Goal: Transaction & Acquisition: Purchase product/service

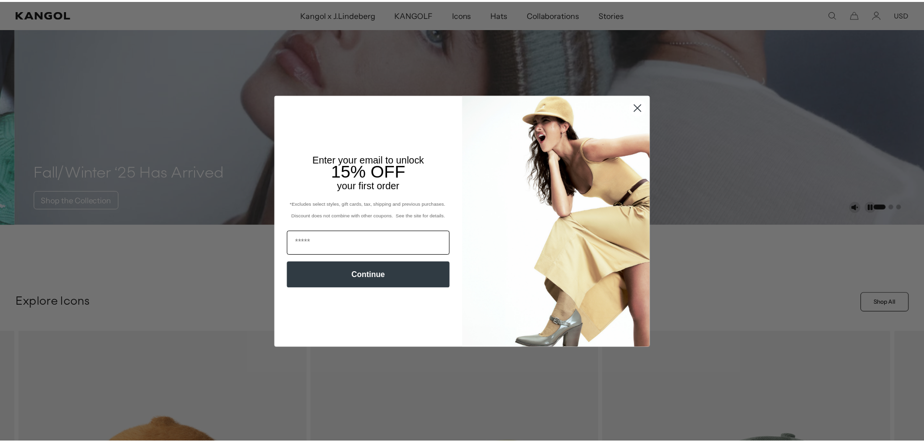
scroll to position [0, 200]
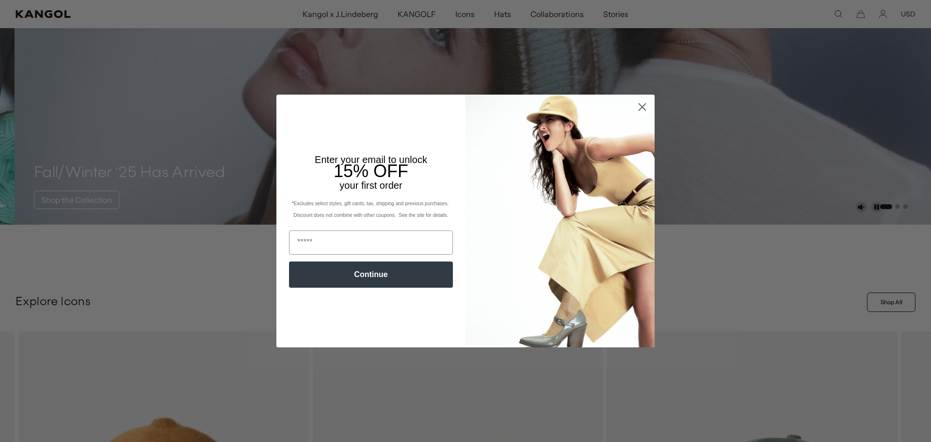
click at [640, 104] on circle "Close dialog" at bounding box center [642, 107] width 16 height 16
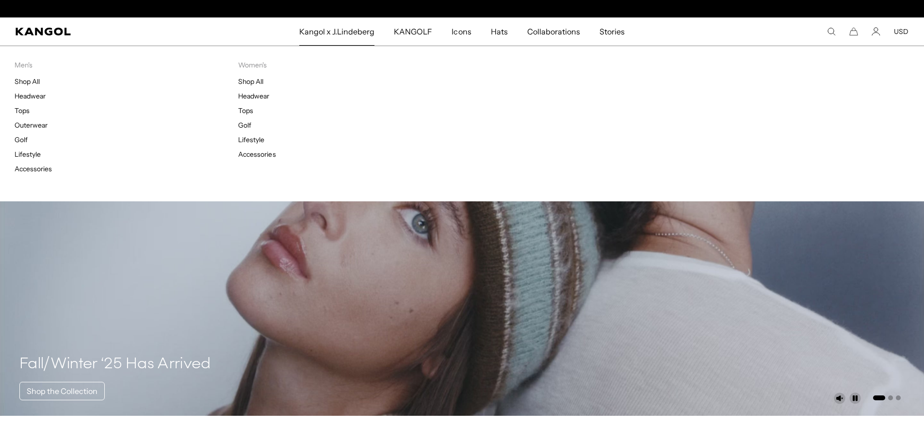
scroll to position [0, 0]
click at [22, 68] on p "Men's" at bounding box center [127, 65] width 224 height 9
click at [21, 82] on link "Shop All" at bounding box center [27, 81] width 25 height 9
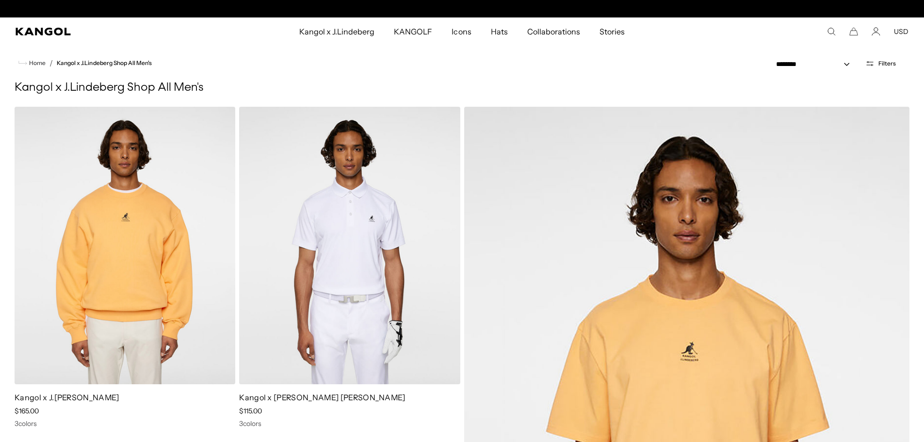
scroll to position [0, 200]
click at [39, 63] on span "Home" at bounding box center [36, 63] width 18 height 7
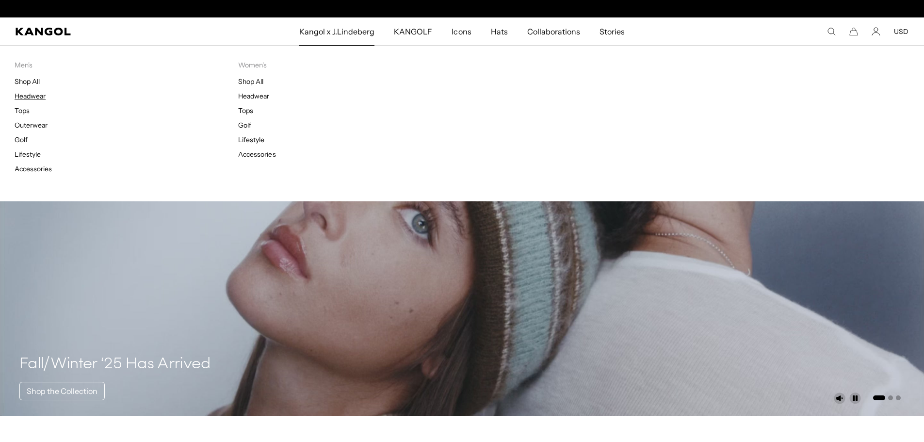
scroll to position [0, 200]
click at [30, 97] on link "Headwear" at bounding box center [30, 96] width 31 height 9
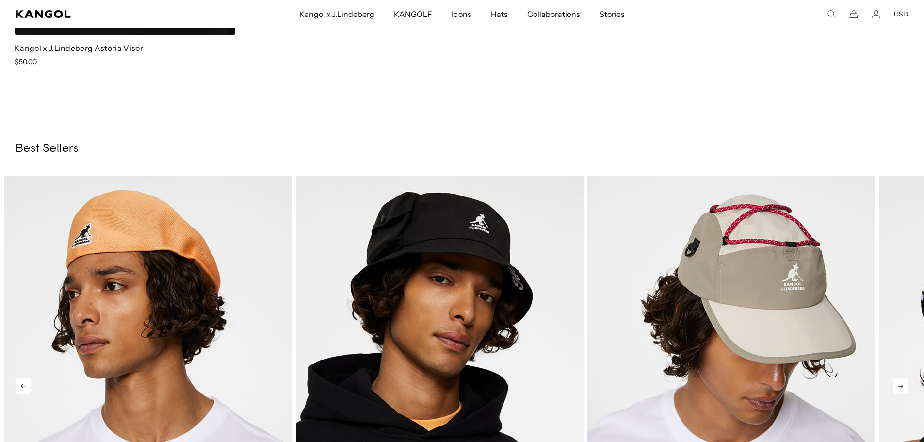
scroll to position [1794, 0]
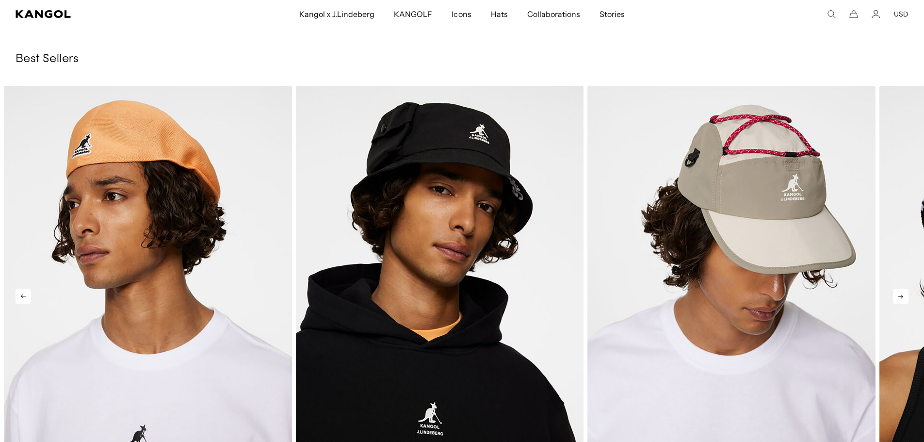
click at [895, 289] on icon at bounding box center [901, 297] width 16 height 16
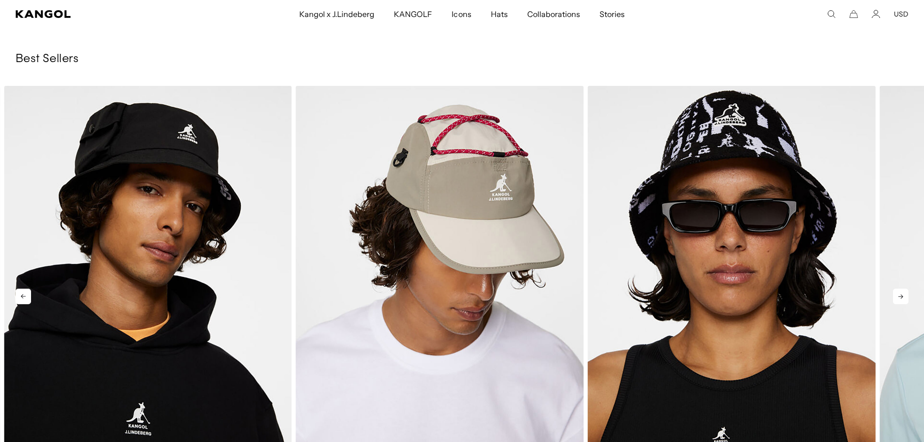
scroll to position [0, 0]
click at [894, 289] on icon at bounding box center [901, 297] width 16 height 16
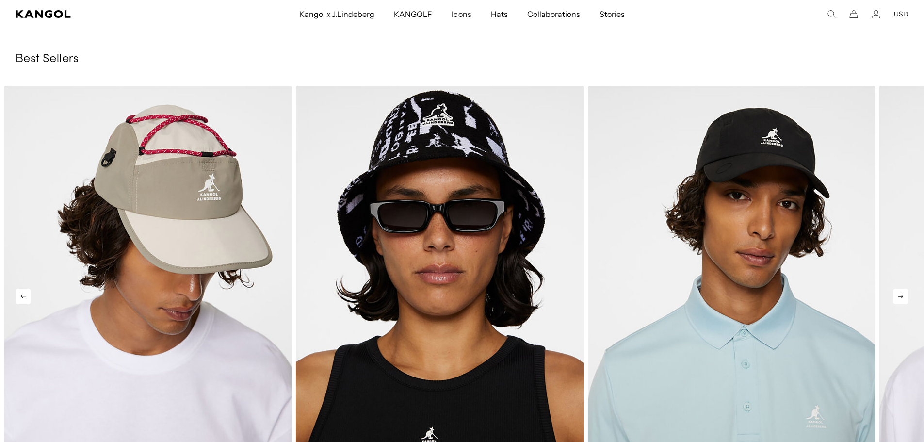
click at [894, 289] on icon at bounding box center [901, 297] width 16 height 16
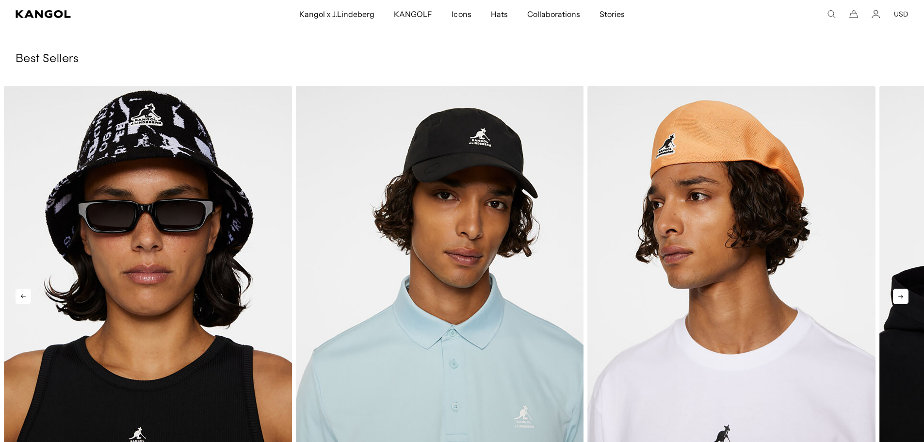
click at [894, 289] on icon at bounding box center [901, 297] width 16 height 16
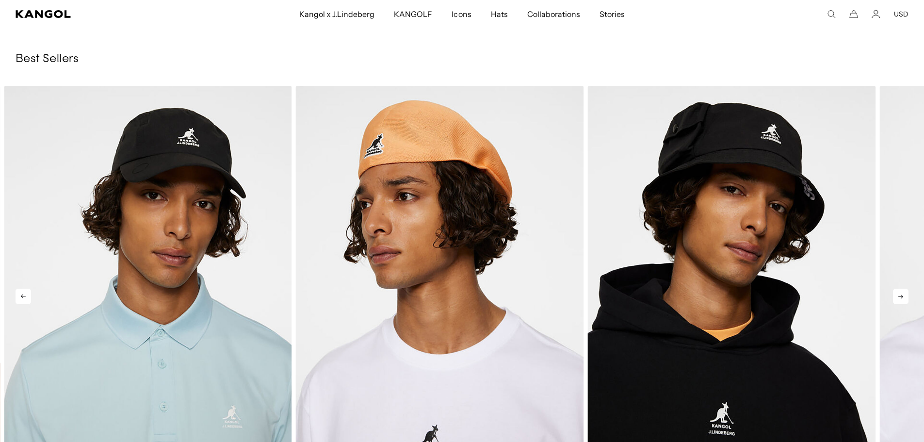
click at [893, 289] on icon at bounding box center [901, 297] width 16 height 16
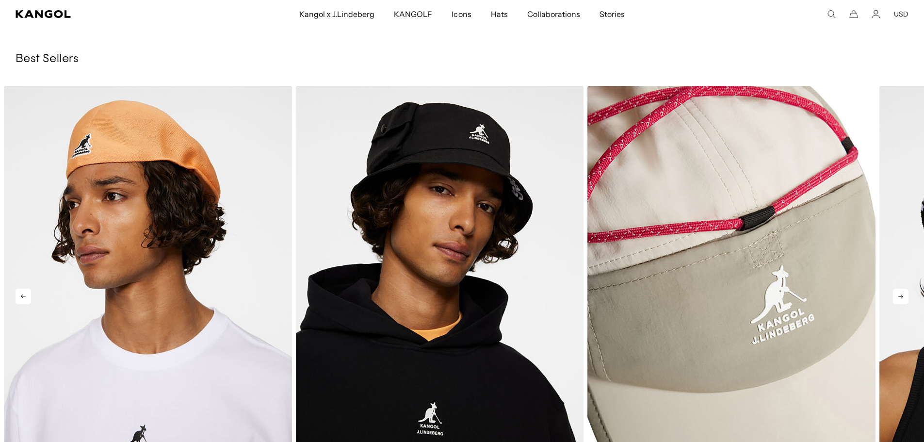
click at [0, 0] on img "4 of 5" at bounding box center [0, 0] width 0 height 0
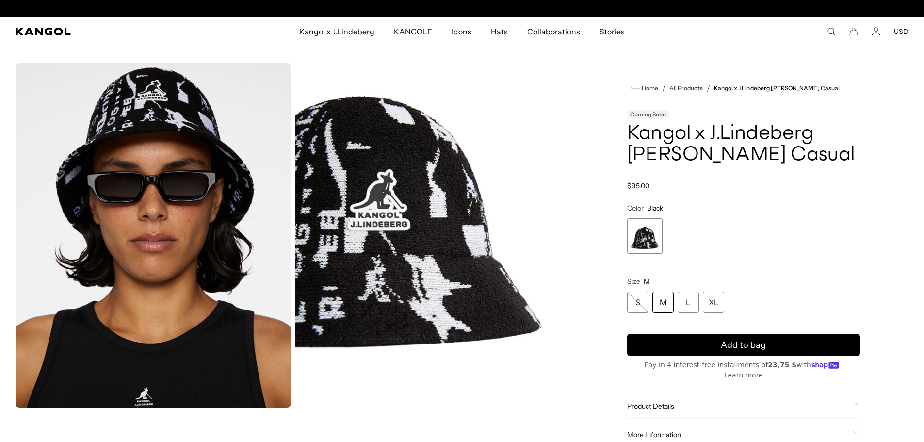
scroll to position [0, 200]
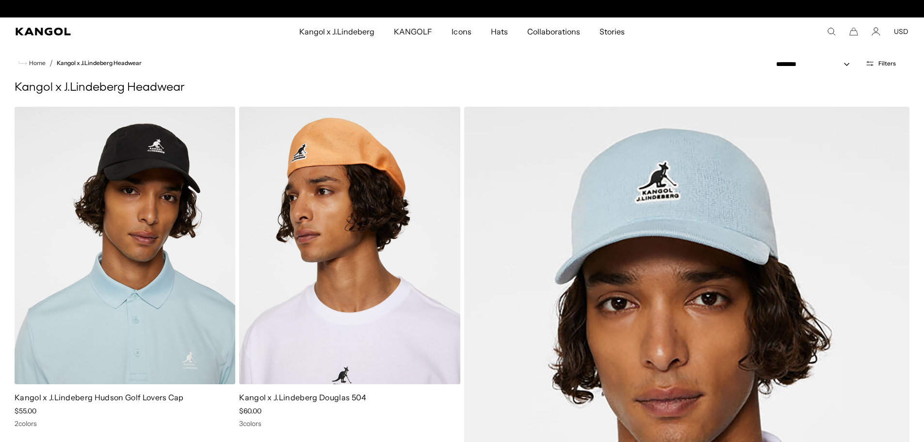
scroll to position [0, 200]
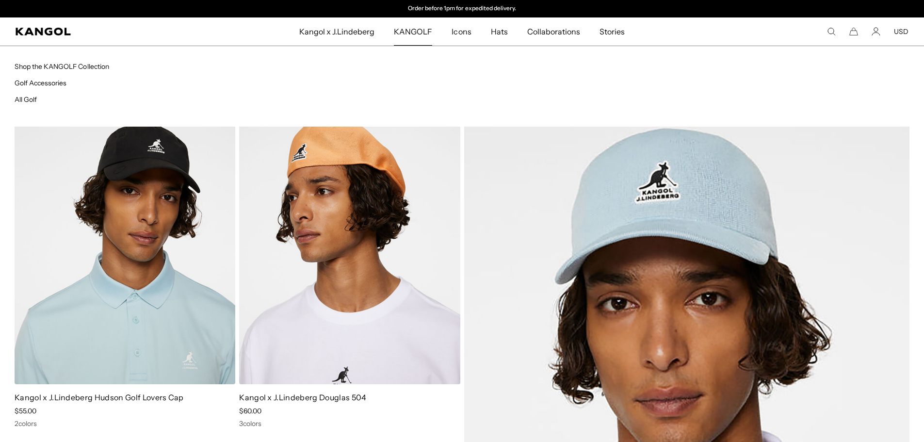
click at [406, 32] on span "KANGOLF" at bounding box center [413, 31] width 38 height 28
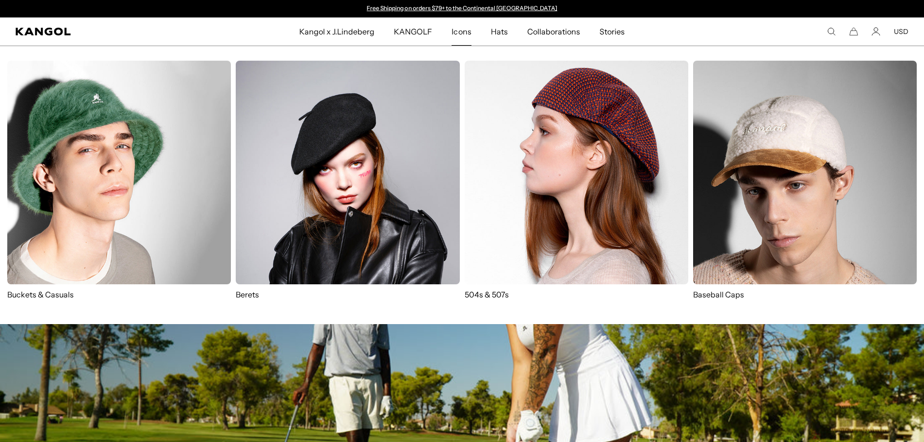
click at [463, 32] on span "Icons" at bounding box center [460, 31] width 19 height 28
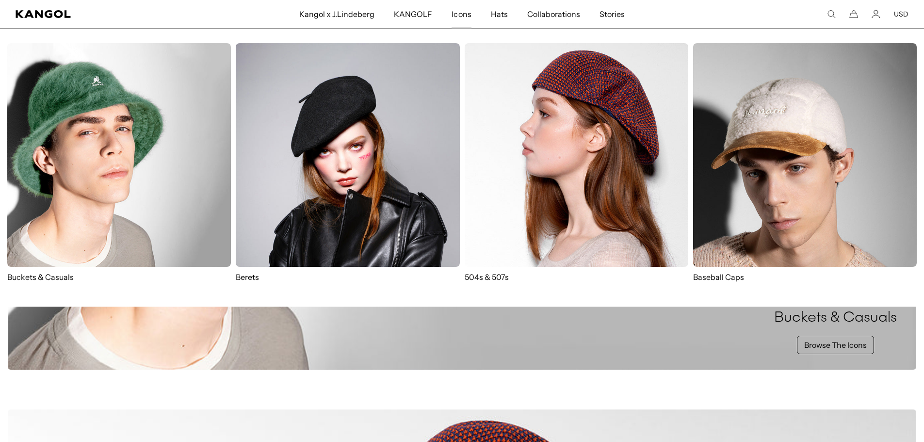
scroll to position [388, 0]
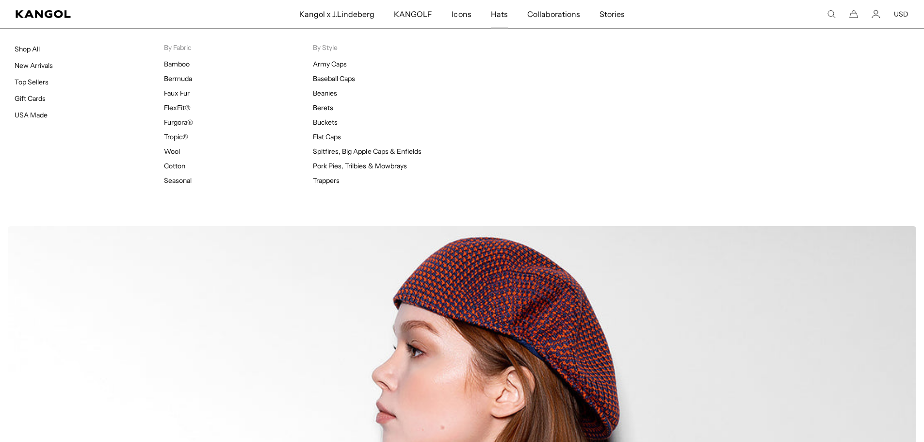
click at [500, 16] on span "Hats" at bounding box center [499, 14] width 17 height 28
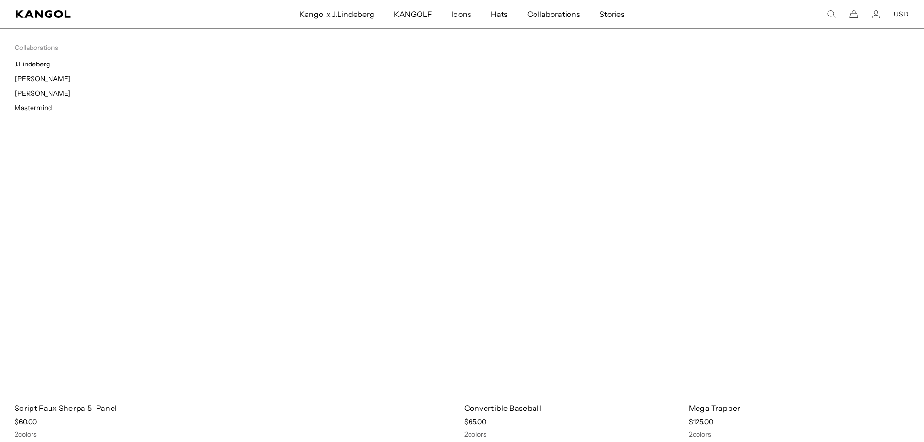
scroll to position [6595, 0]
